Goal: Check status: Check status

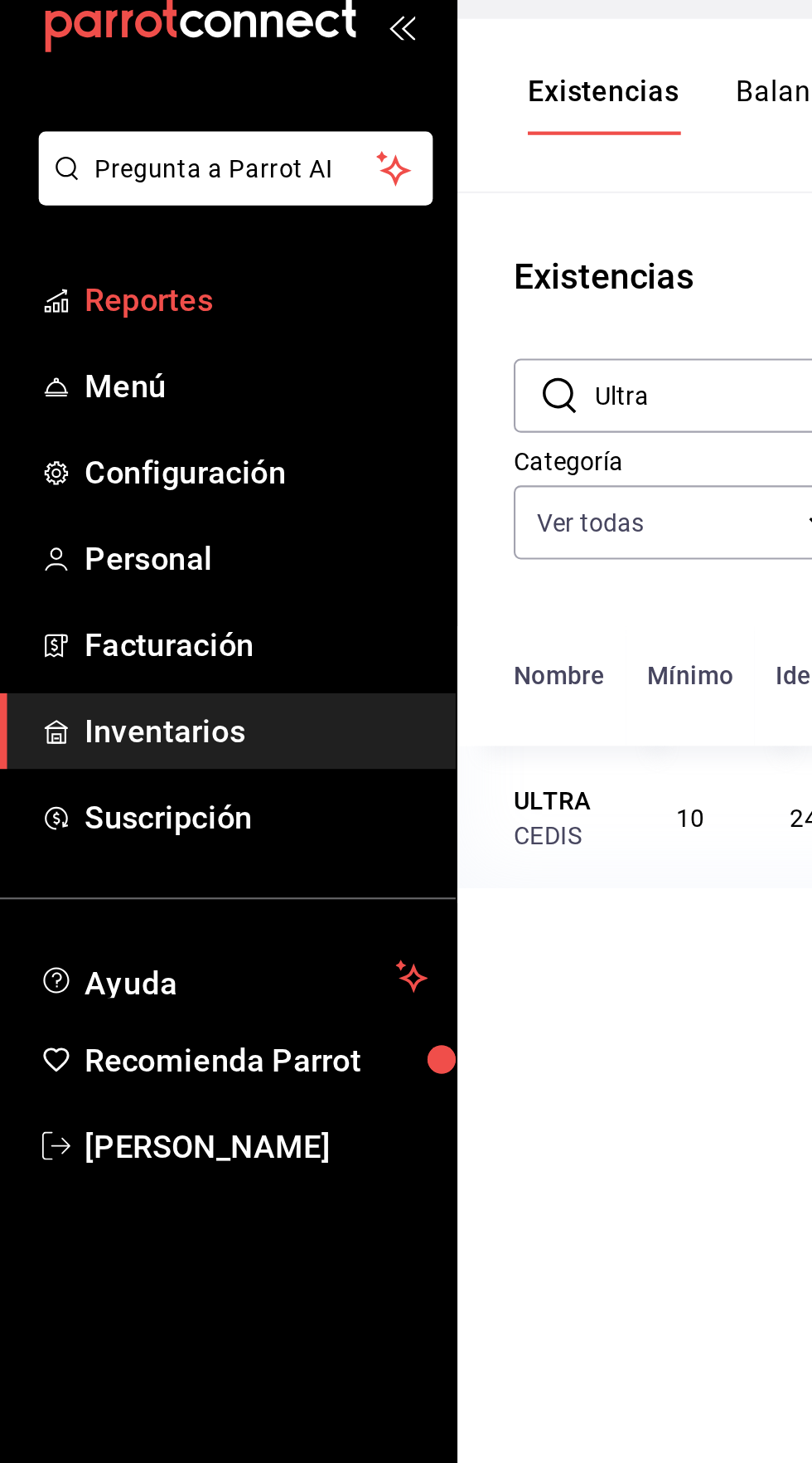
click at [114, 193] on link "Reportes" at bounding box center [107, 179] width 215 height 36
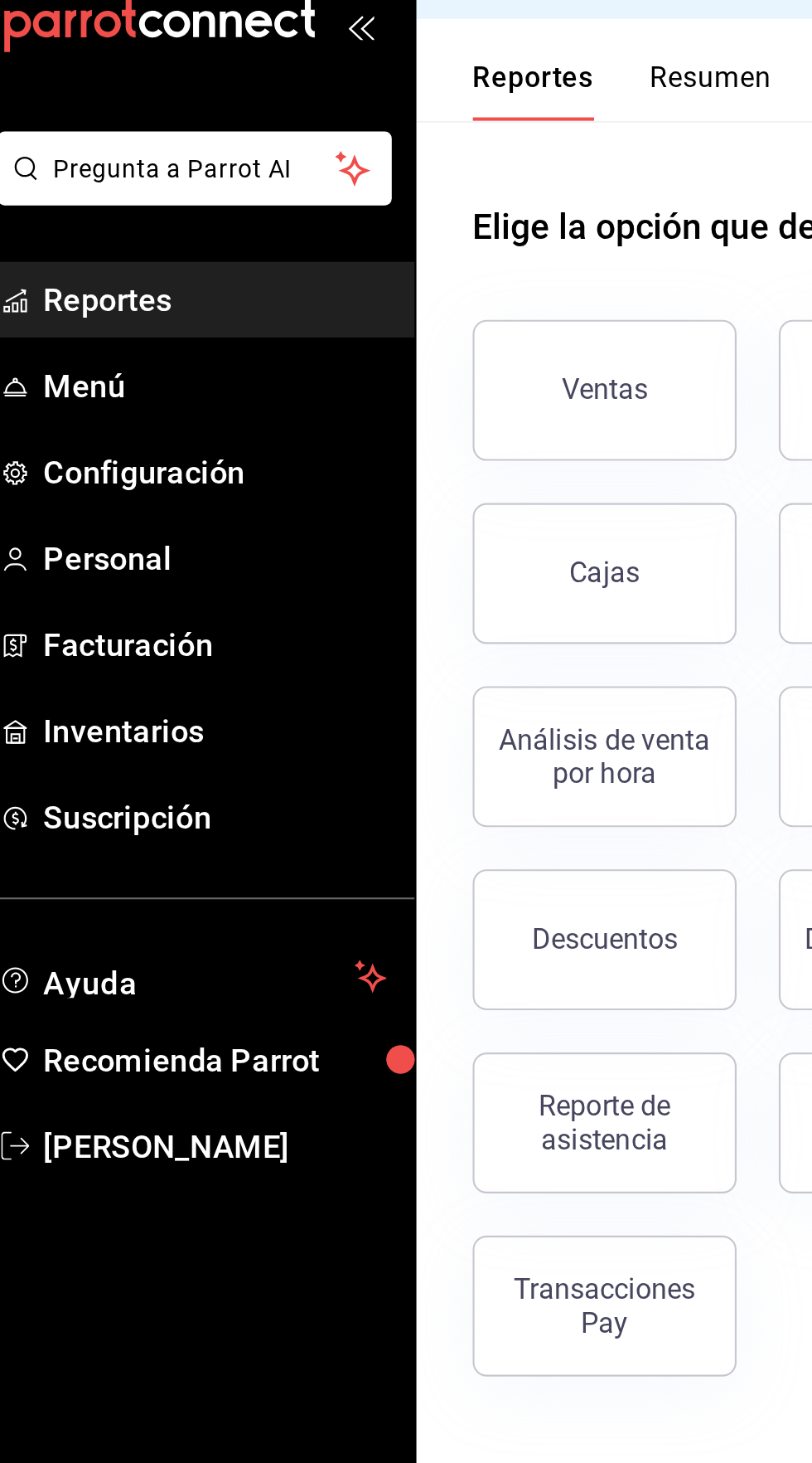
click at [337, 68] on button "Resumen" at bounding box center [354, 81] width 57 height 28
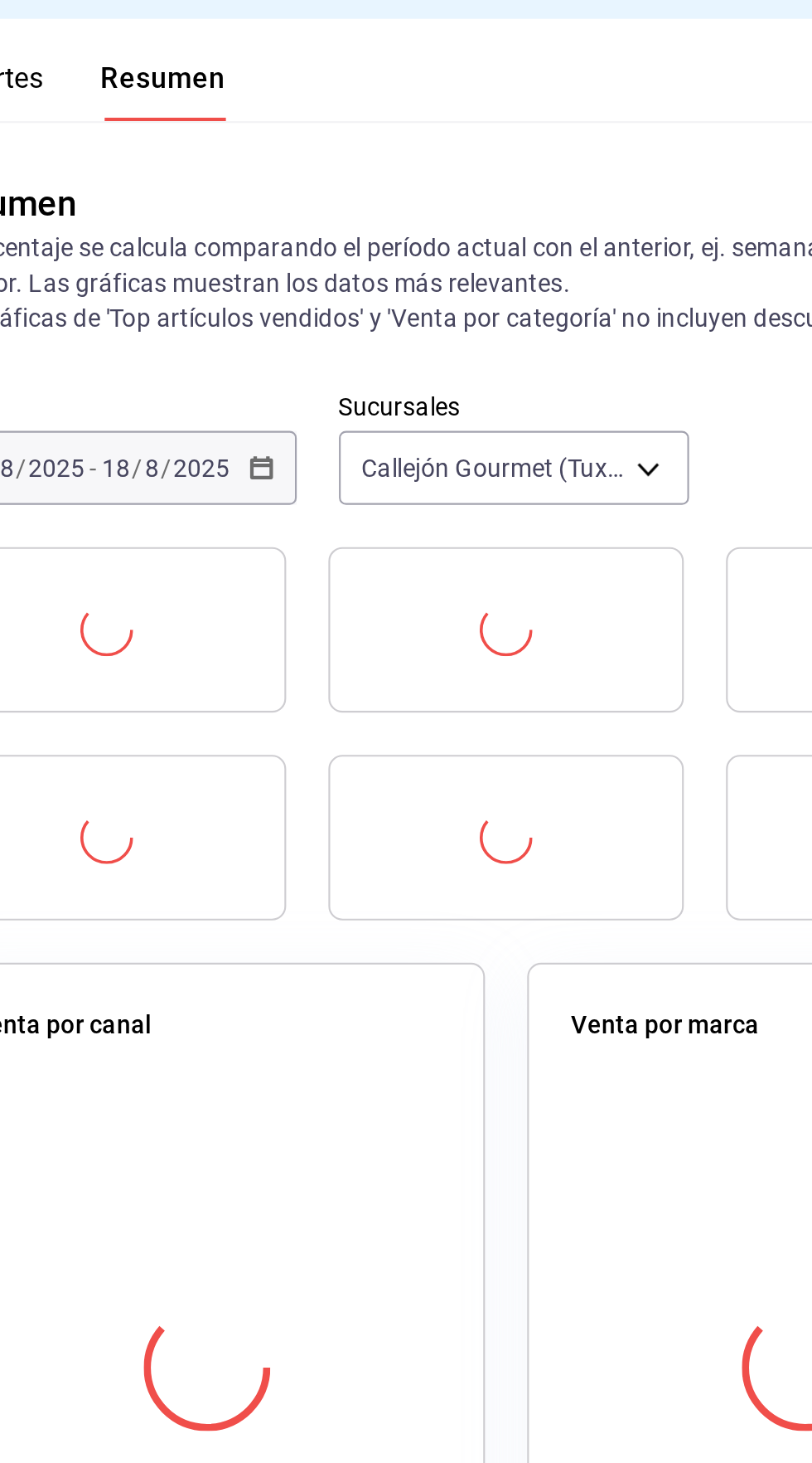
scroll to position [2, 0]
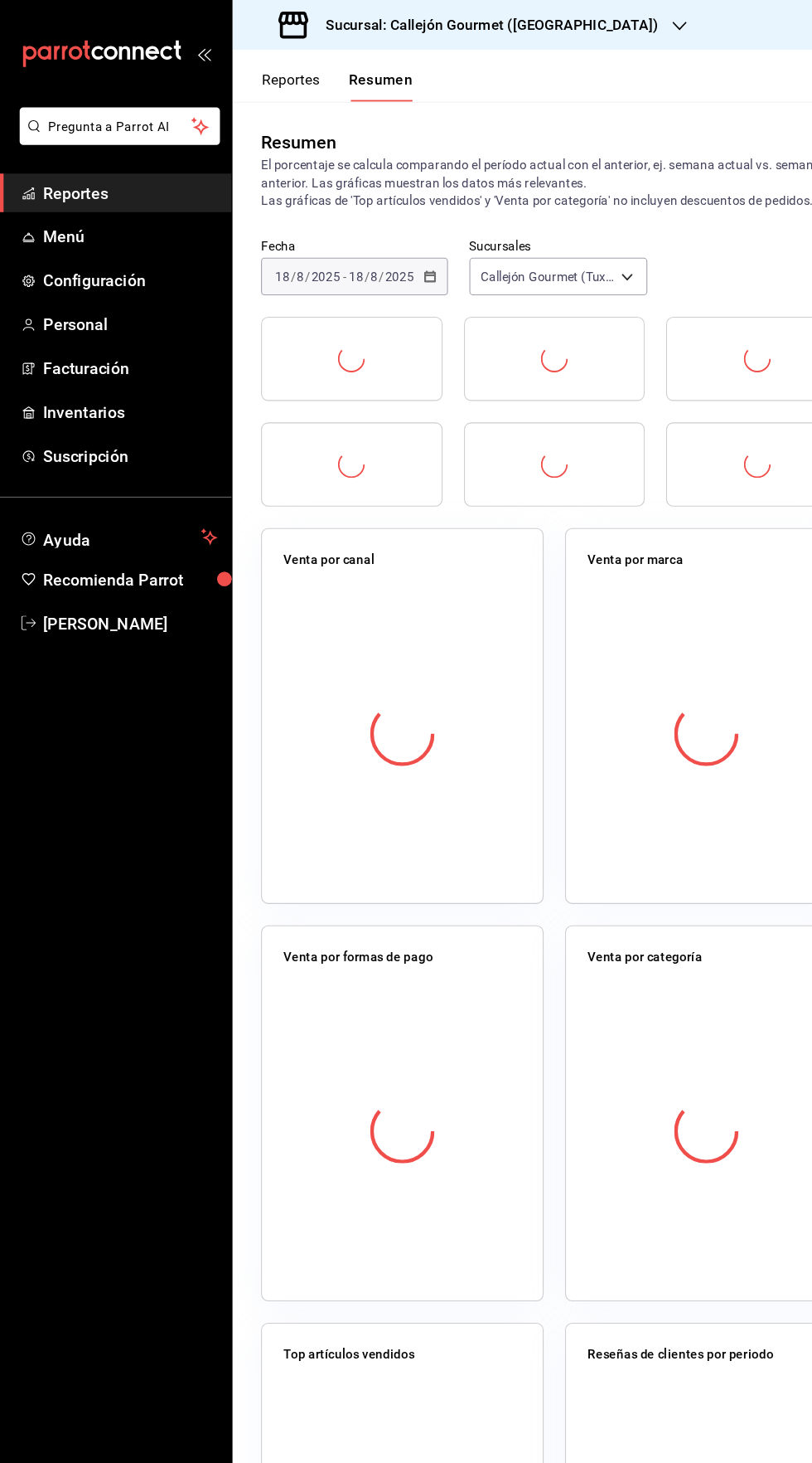
click at [396, 234] on div "Fecha [DATE] [DATE] - [DATE] [DATE]" at bounding box center [329, 247] width 173 height 53
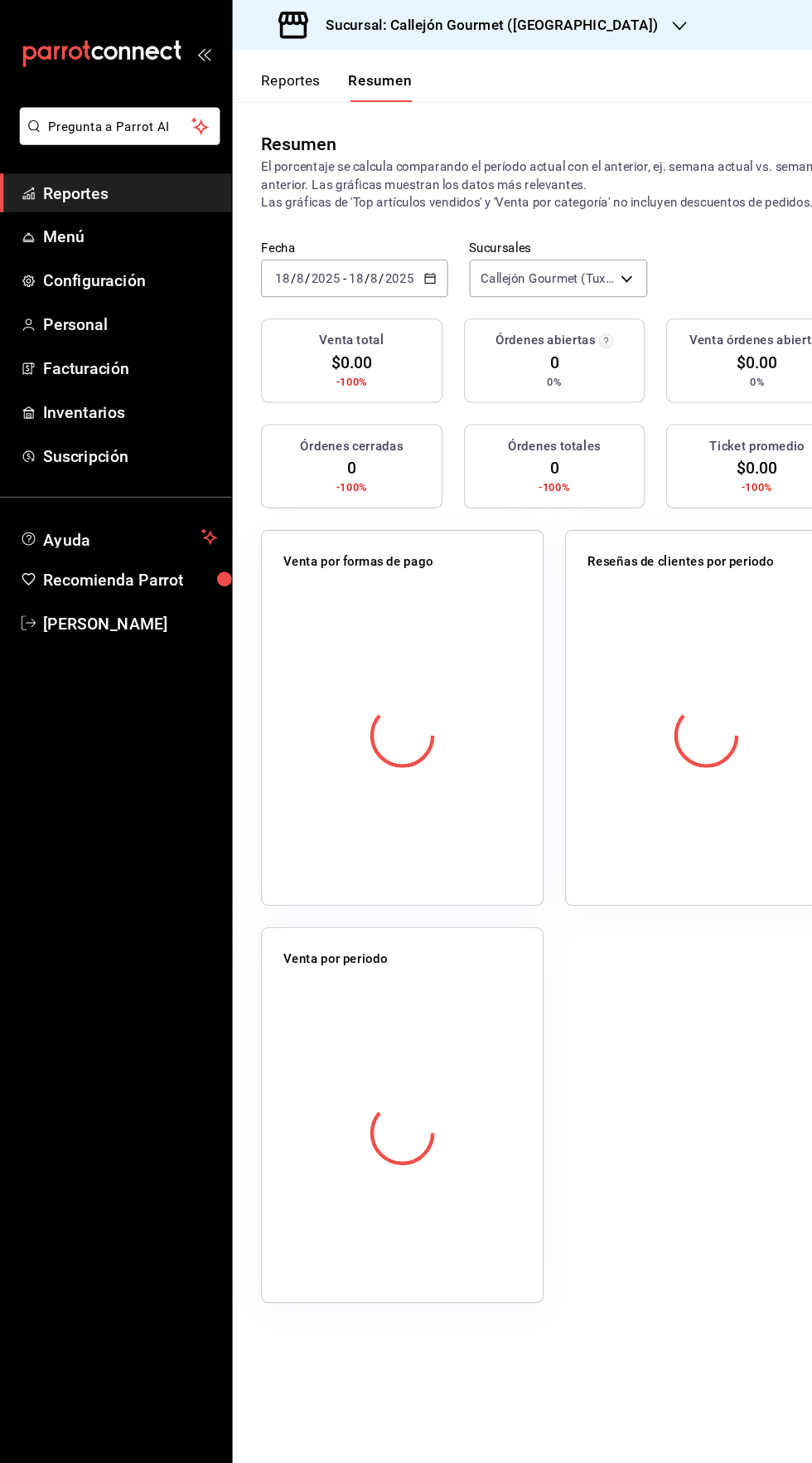
scroll to position [0, 0]
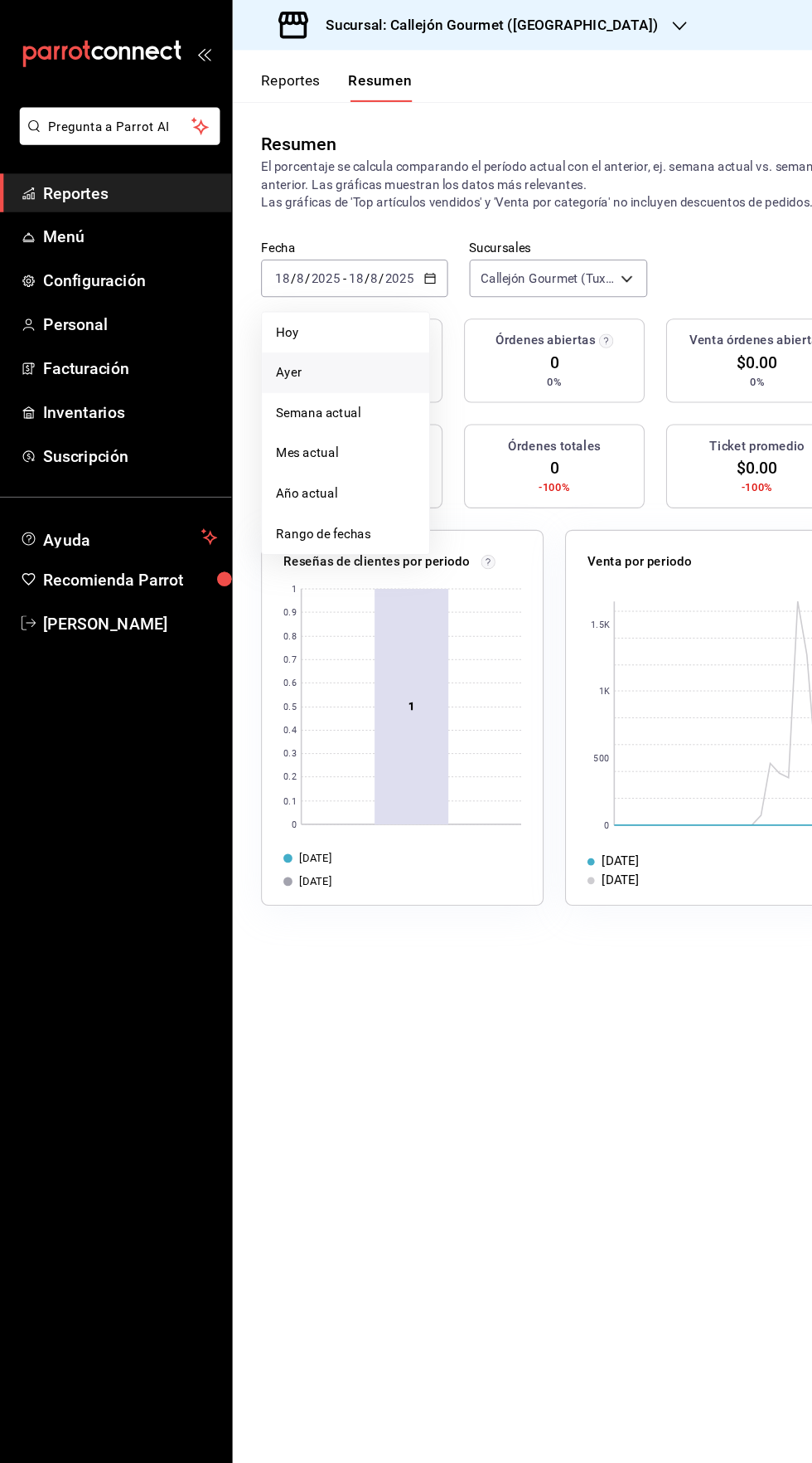
click at [294, 338] on span "Ayer" at bounding box center [320, 345] width 128 height 17
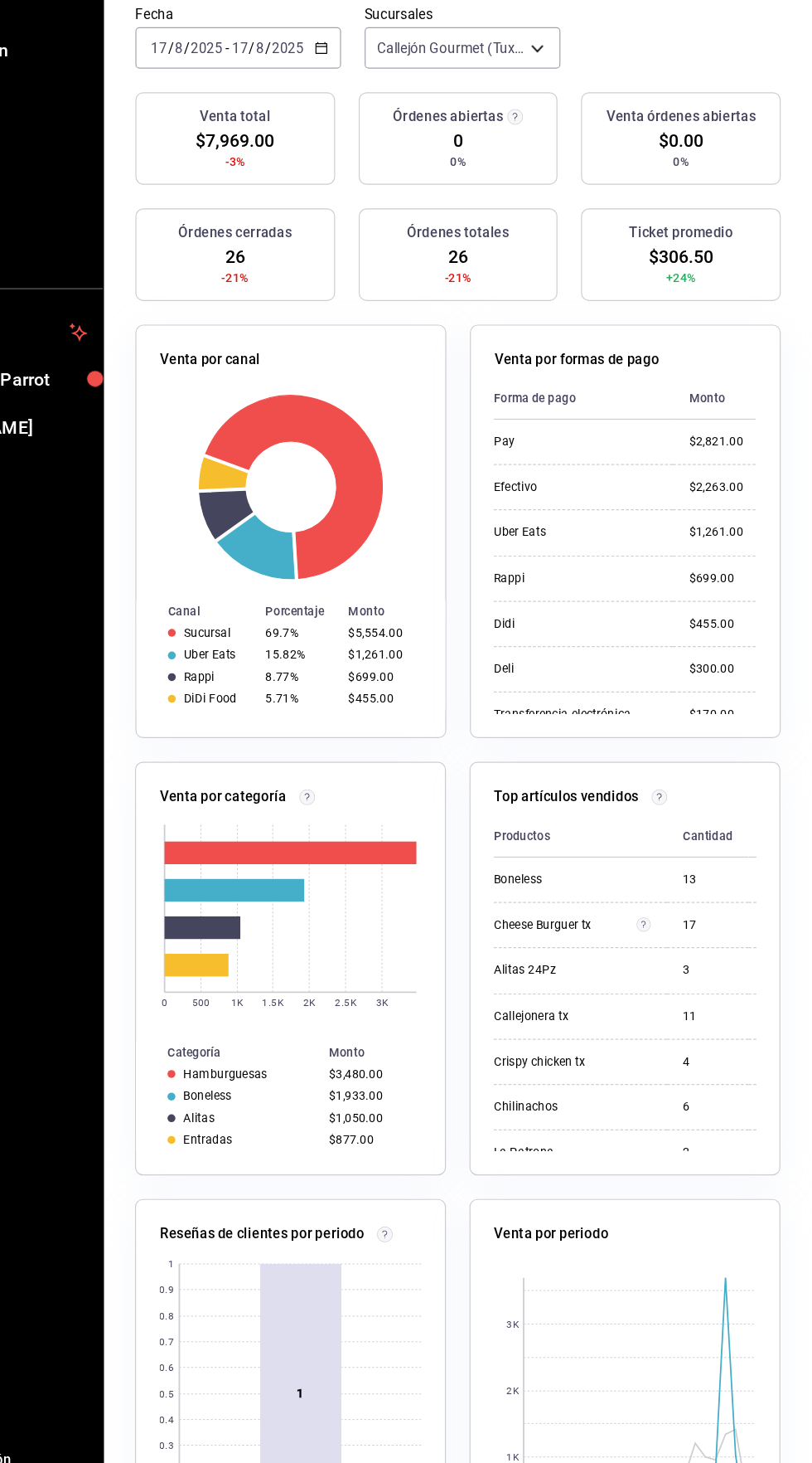
scroll to position [12, 0]
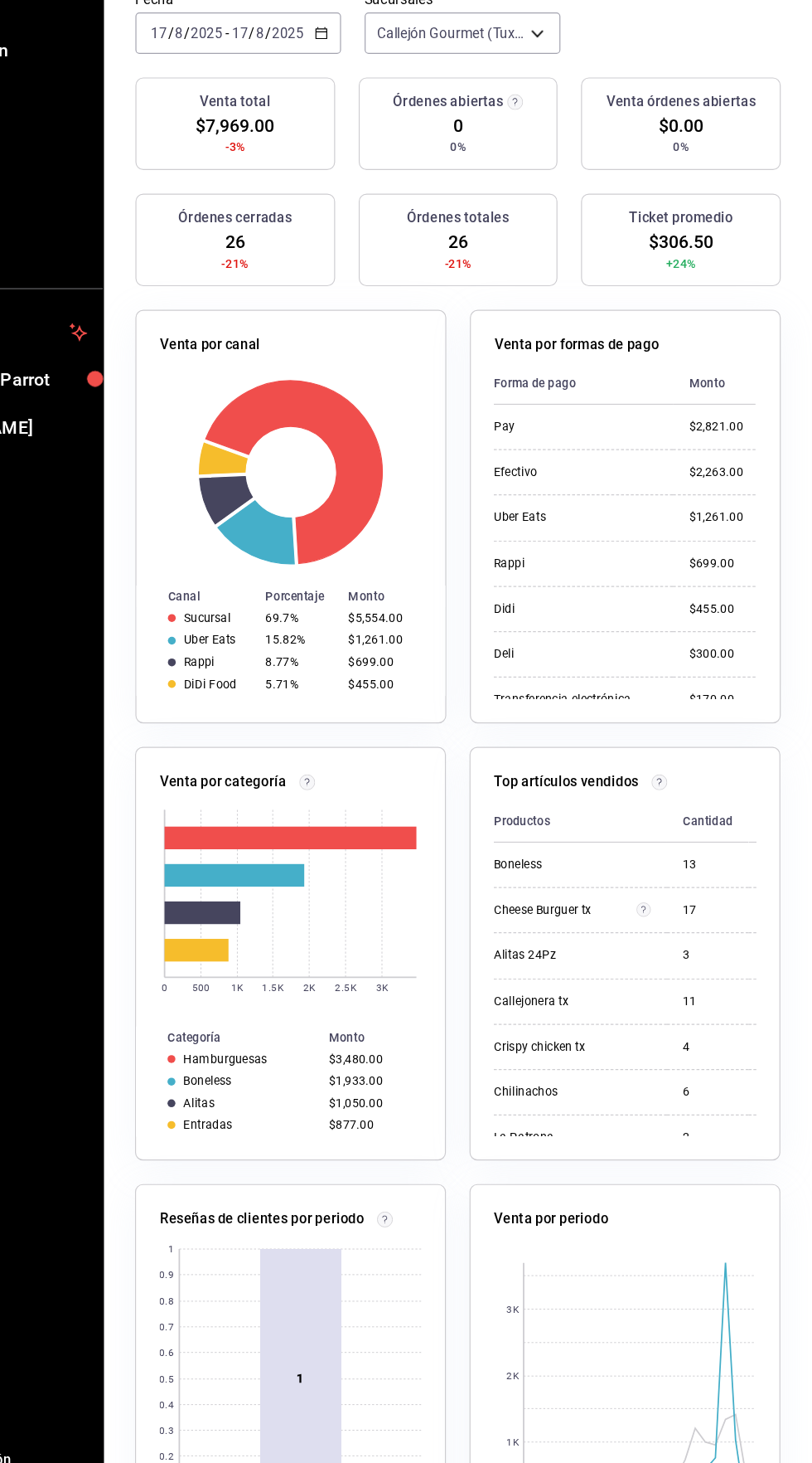
click at [389, 1372] on rect at bounding box center [382, 1378] width 68 height 218
